Goal: Task Accomplishment & Management: Manage account settings

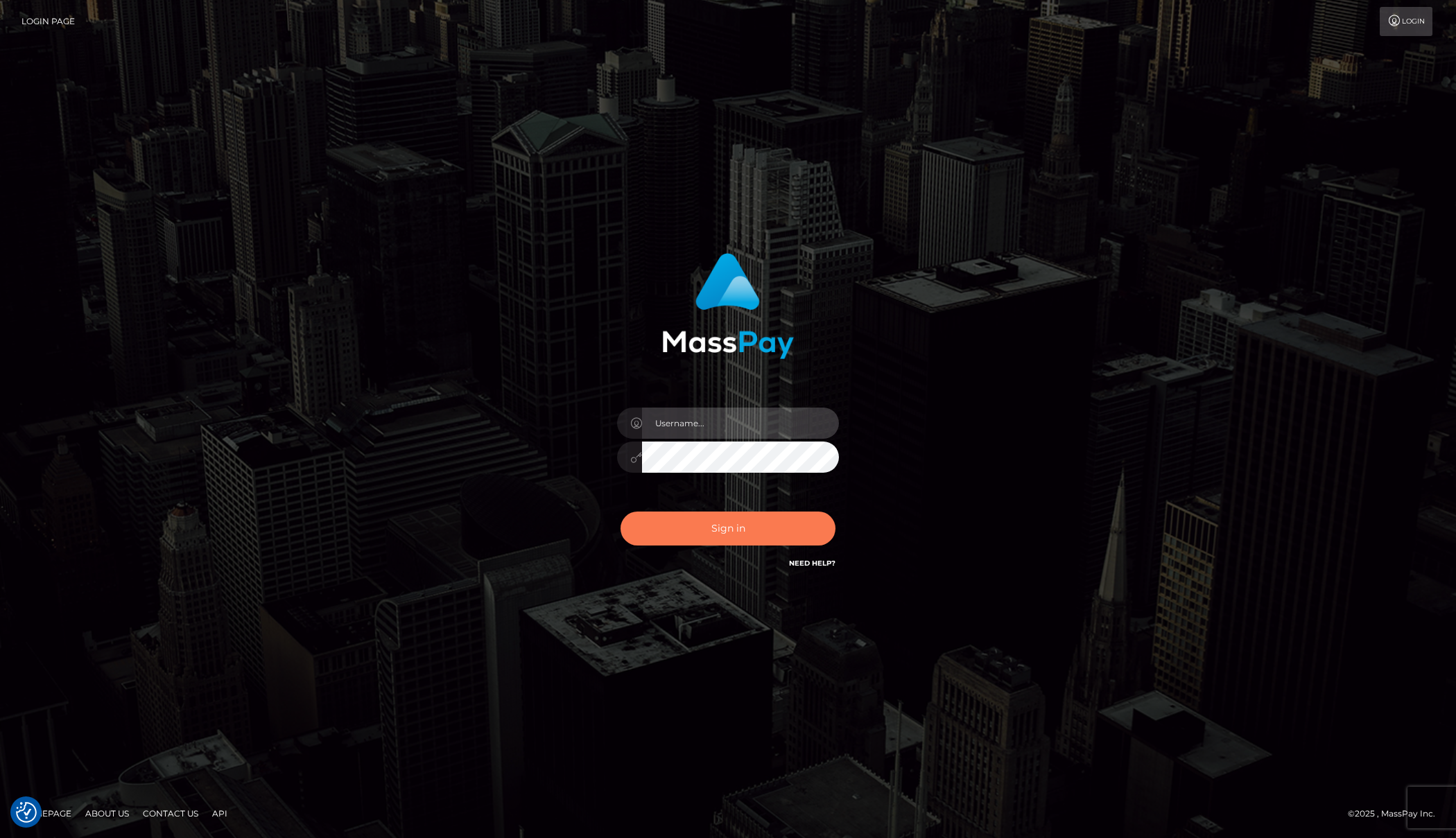
type input "[PERSON_NAME]"
click at [745, 532] on button "Sign in" at bounding box center [728, 528] width 215 height 34
type input "[PERSON_NAME]"
click at [691, 513] on button "Sign in" at bounding box center [728, 528] width 215 height 34
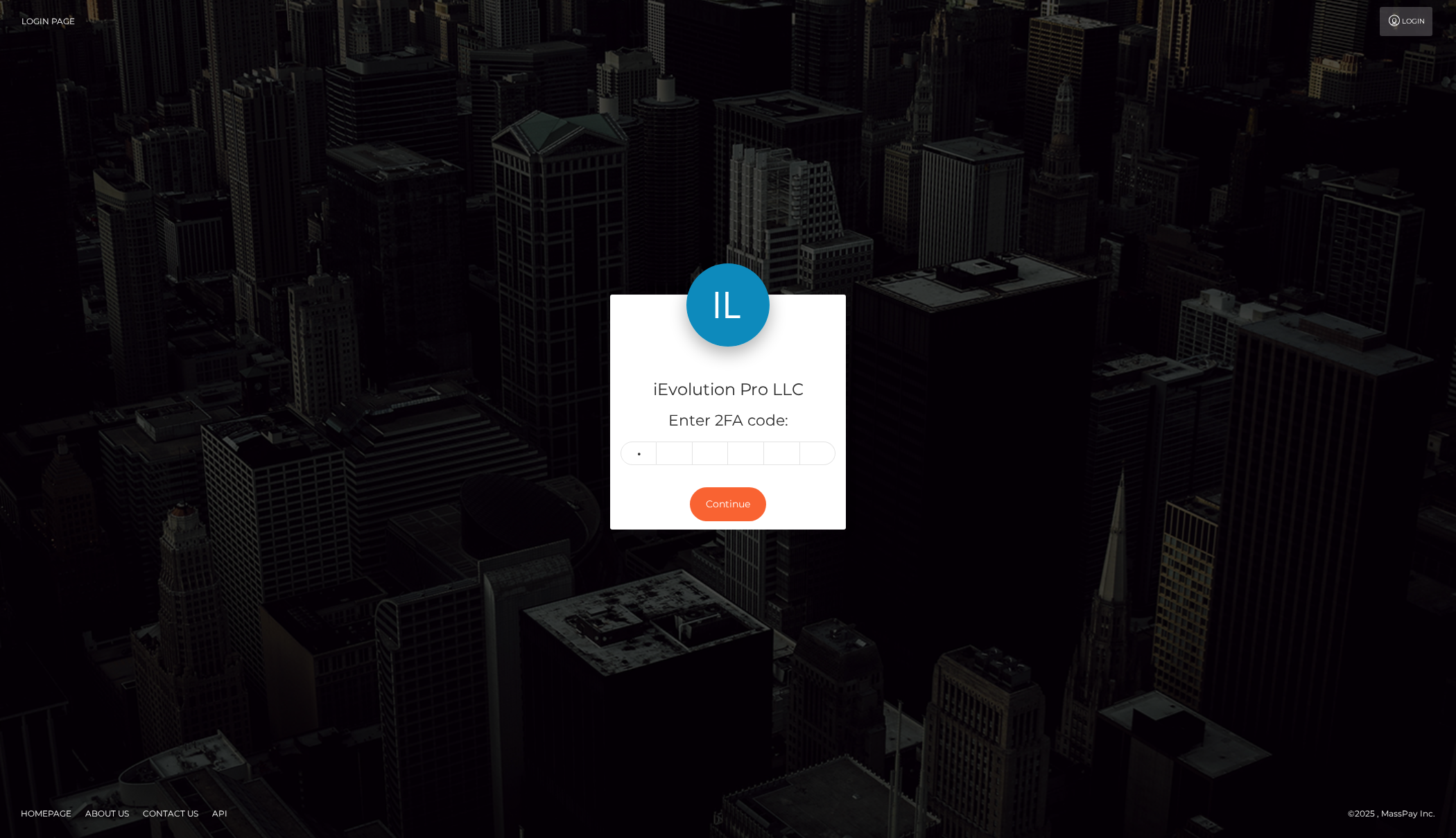
type input "3"
type input "1"
type input "5"
type input "3"
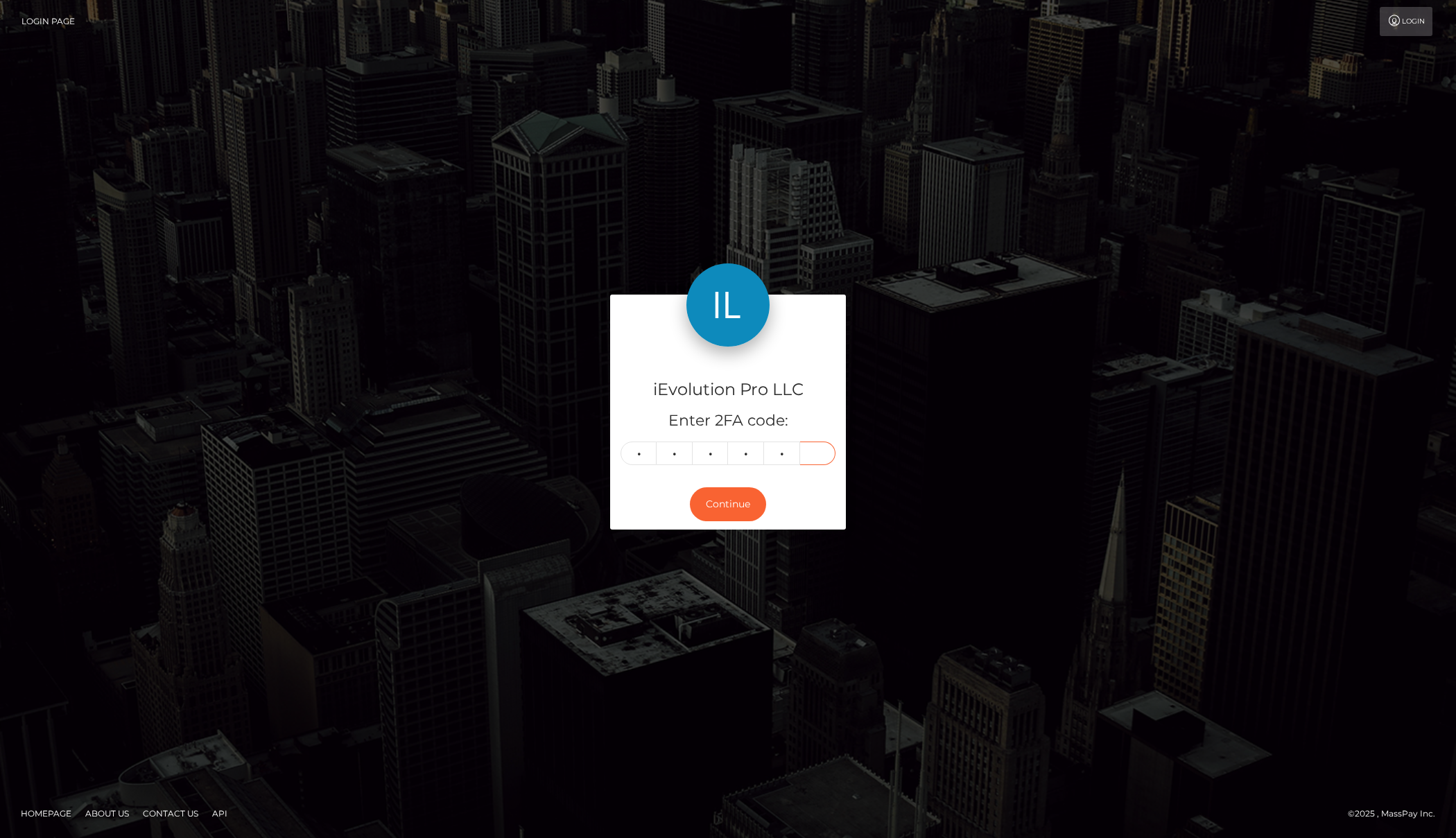
type input "5"
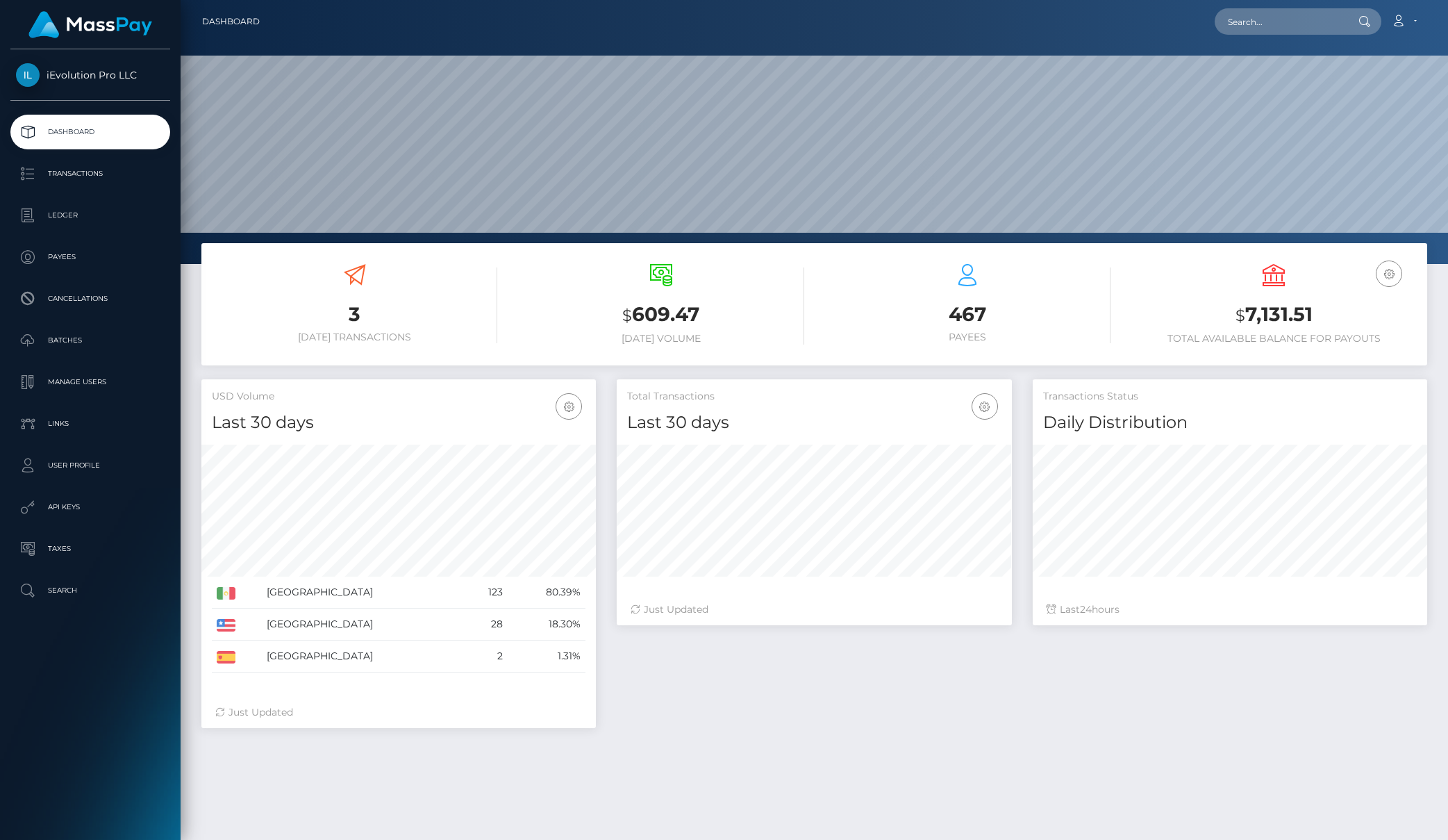
scroll to position [247, 395]
